Goal: Navigation & Orientation: Go to known website

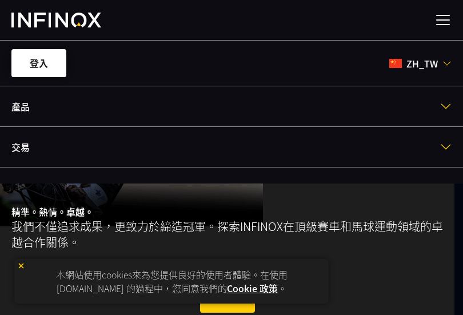
click at [35, 61] on link "登入" at bounding box center [38, 63] width 55 height 28
